Goal: Information Seeking & Learning: Compare options

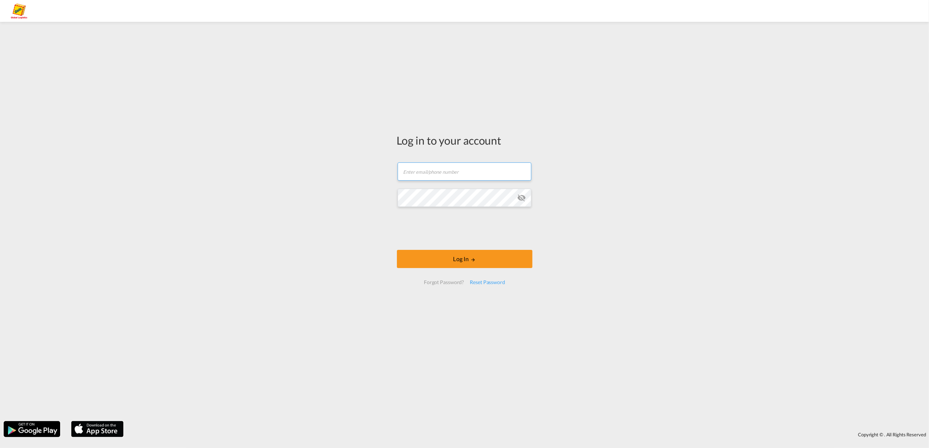
click at [456, 172] on input "text" at bounding box center [465, 172] width 134 height 18
type input "[PERSON_NAME][EMAIL_ADDRESS][PERSON_NAME][DOMAIN_NAME]"
click at [454, 263] on button "Log In" at bounding box center [465, 259] width 136 height 18
